Goal: Transaction & Acquisition: Purchase product/service

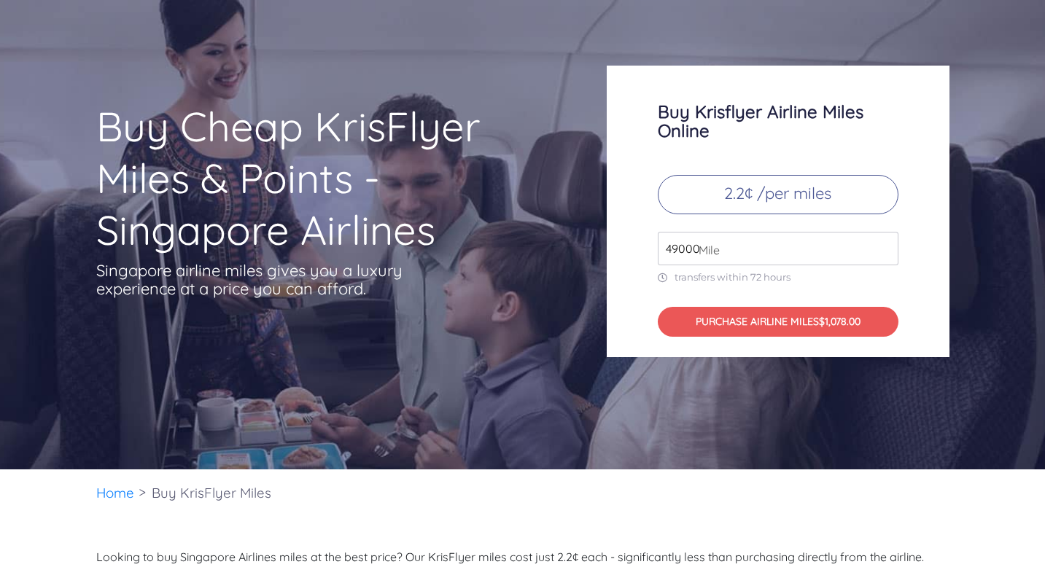
scroll to position [73, 0]
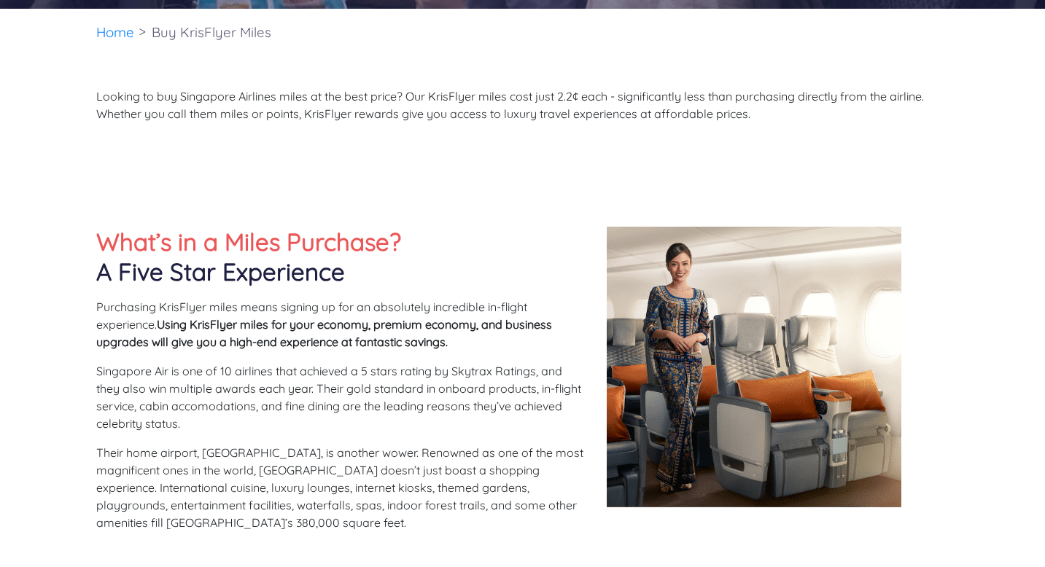
click at [71, 246] on div "What’s in a Miles Purchase? A Five Star Experience Purchasing KrisFlyer miles m…" at bounding box center [522, 385] width 1045 height 463
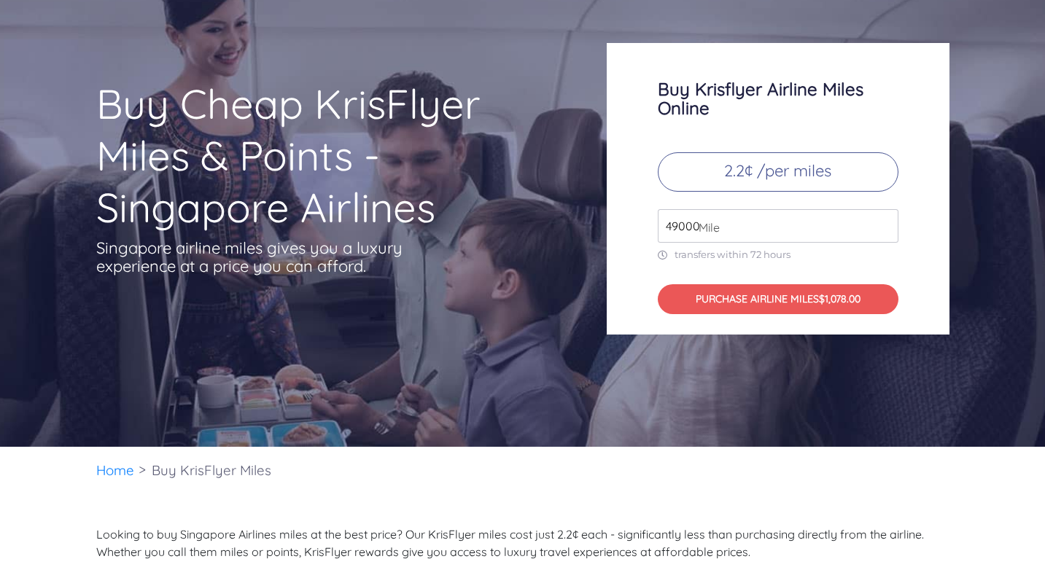
scroll to position [40, 0]
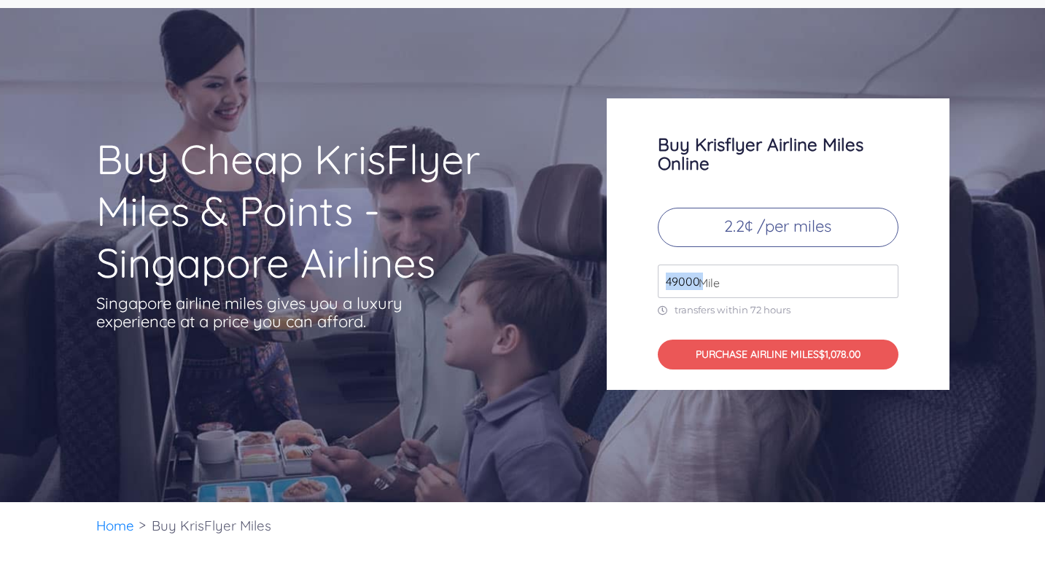
drag, startPoint x: 701, startPoint y: 280, endPoint x: 622, endPoint y: 275, distance: 78.9
click at [622, 275] on div "Buy Krisflyer Airline Miles Online 2.2¢ /per miles 49000 Mile transfers within …" at bounding box center [778, 244] width 343 height 292
click at [756, 279] on input "49000" at bounding box center [778, 282] width 241 height 34
click at [887, 275] on input "50000" at bounding box center [778, 282] width 241 height 34
click at [887, 275] on input "51000" at bounding box center [778, 282] width 241 height 34
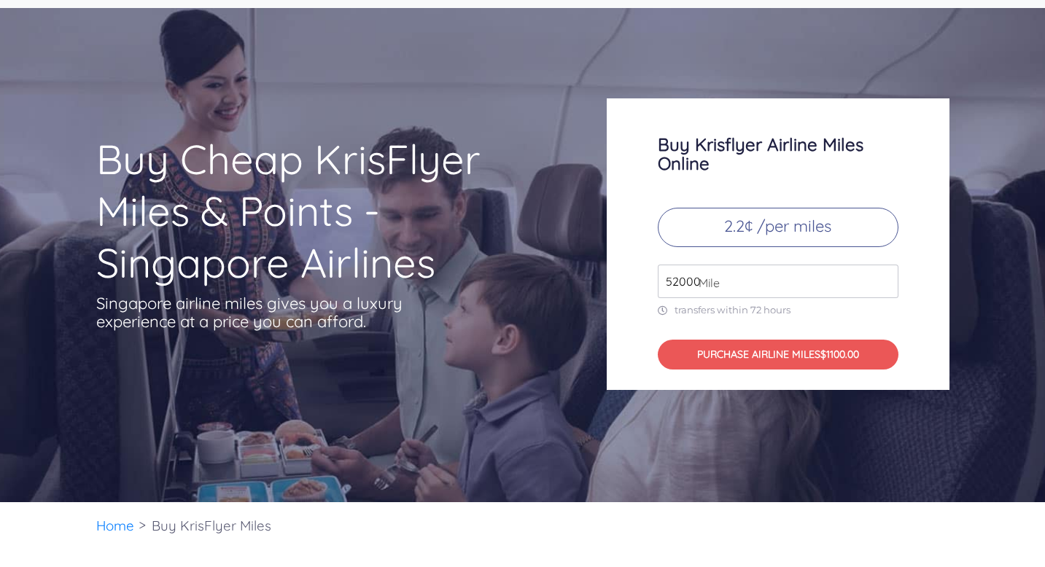
click at [887, 275] on input "52000" at bounding box center [778, 282] width 241 height 34
click at [887, 275] on input "53000" at bounding box center [778, 282] width 241 height 34
click at [887, 275] on input "54000" at bounding box center [778, 282] width 241 height 34
click at [887, 275] on input "55000" at bounding box center [778, 282] width 241 height 34
click at [887, 275] on input "56000" at bounding box center [778, 282] width 241 height 34
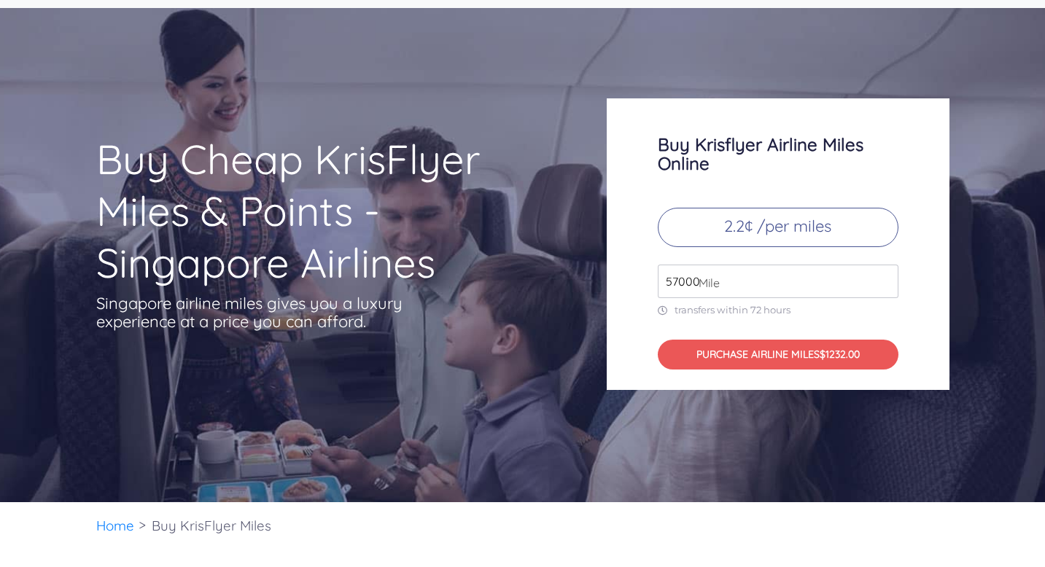
click at [887, 275] on input "57000" at bounding box center [778, 282] width 241 height 34
click at [887, 275] on input "58000" at bounding box center [778, 282] width 241 height 34
click at [887, 275] on input "59000" at bounding box center [778, 282] width 241 height 34
type input "60000"
click at [887, 275] on input "60000" at bounding box center [778, 282] width 241 height 34
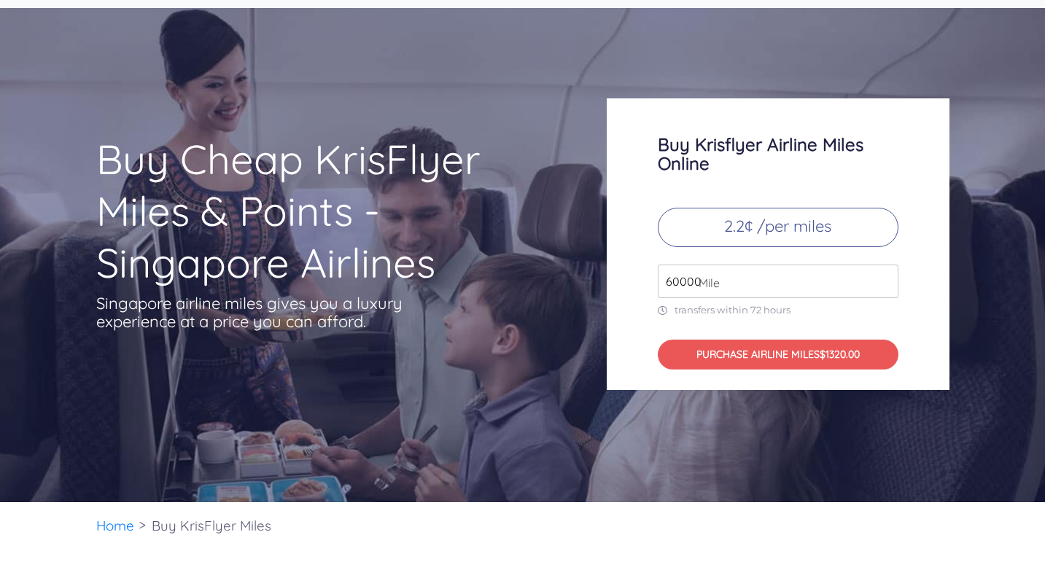
click at [905, 329] on div "Buy Krisflyer Airline Miles Online 2.2¢ /per miles 60000 Mile transfers within …" at bounding box center [778, 244] width 343 height 292
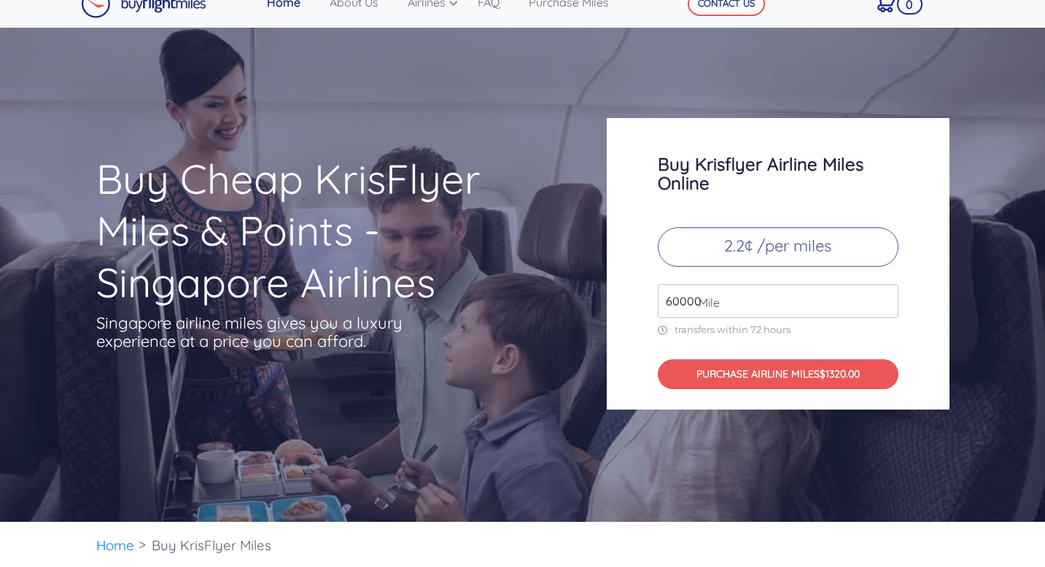
scroll to position [26, 0]
